Goal: Task Accomplishment & Management: Manage account settings

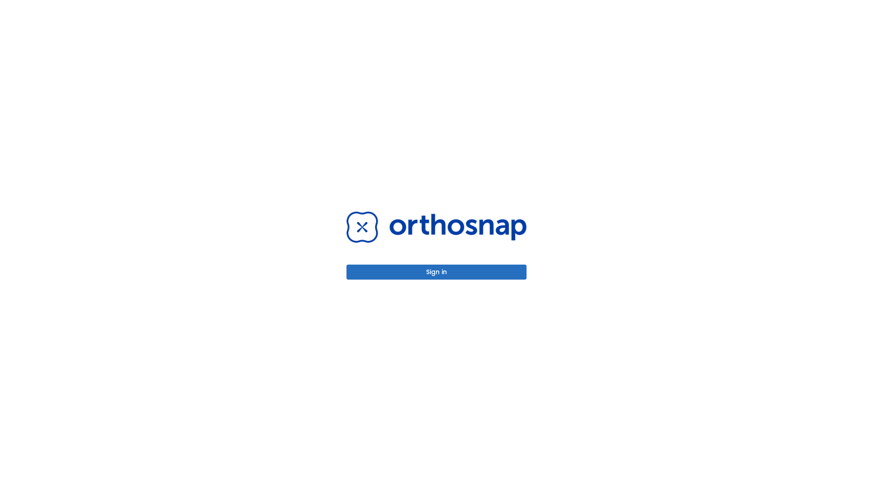
click at [437, 272] on button "Sign in" at bounding box center [436, 272] width 180 height 15
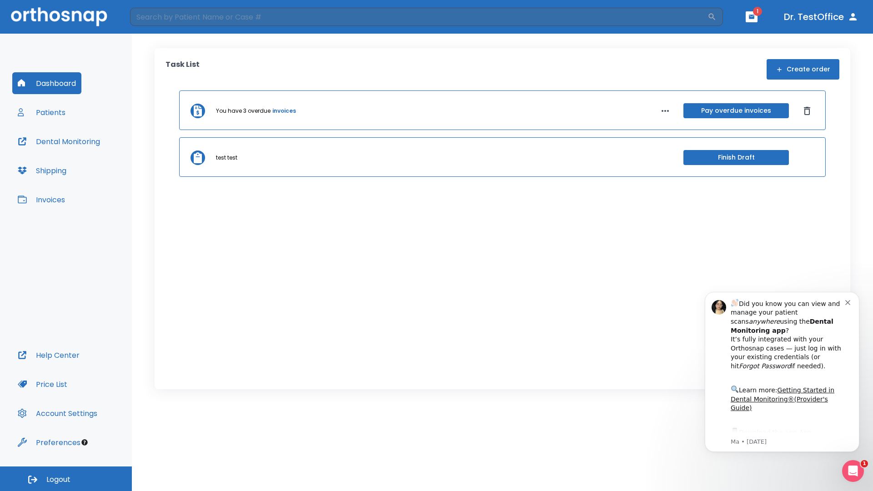
click at [66, 479] on span "Logout" at bounding box center [58, 480] width 24 height 10
